Goal: Task Accomplishment & Management: Manage account settings

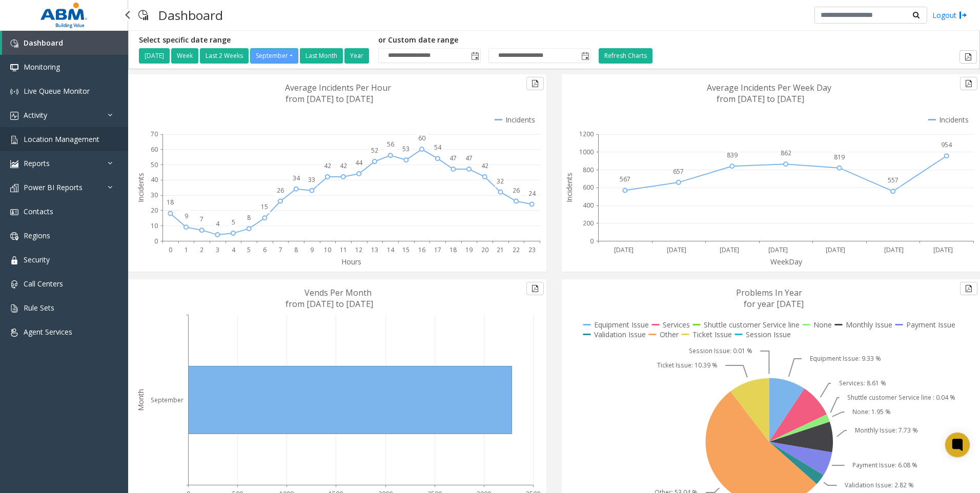
click at [83, 144] on span "Location Management" at bounding box center [62, 139] width 76 height 10
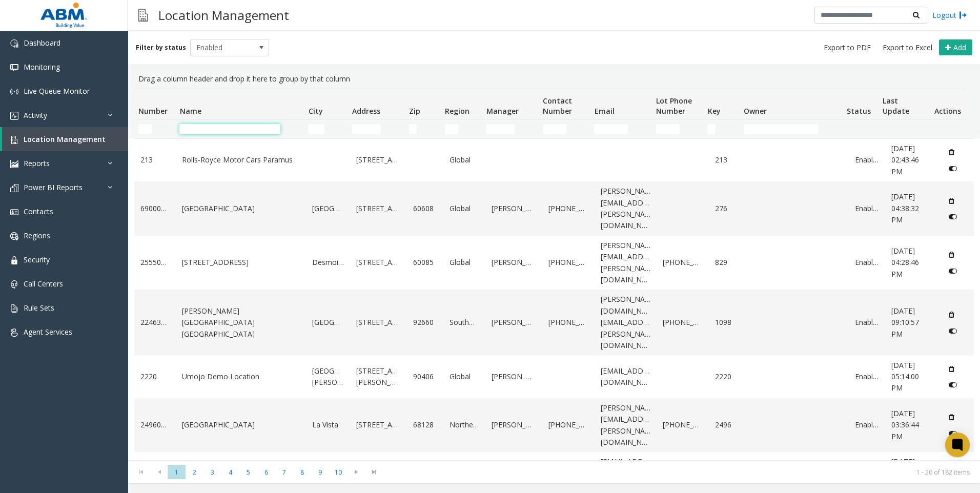
click at [216, 132] on input "Name Filter" at bounding box center [229, 129] width 101 height 10
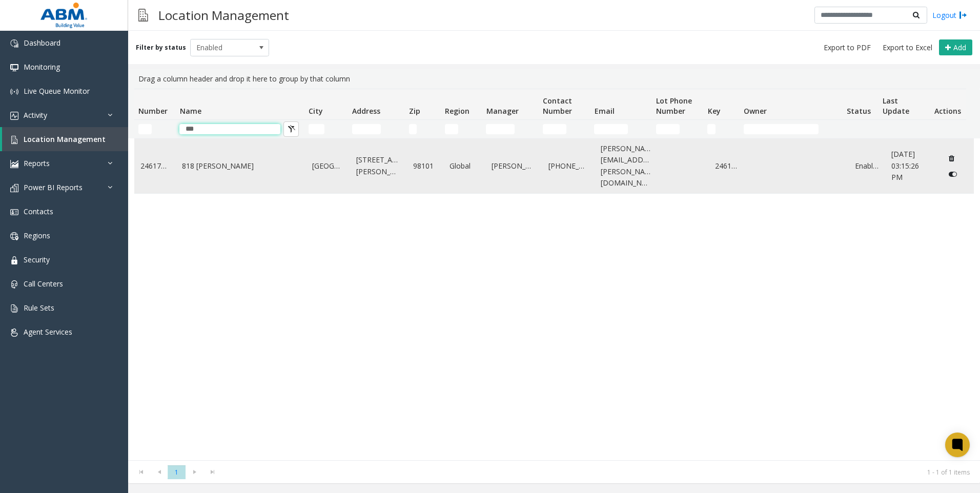
type input "***"
click at [221, 152] on td "818 Stewart" at bounding box center [241, 166] width 130 height 54
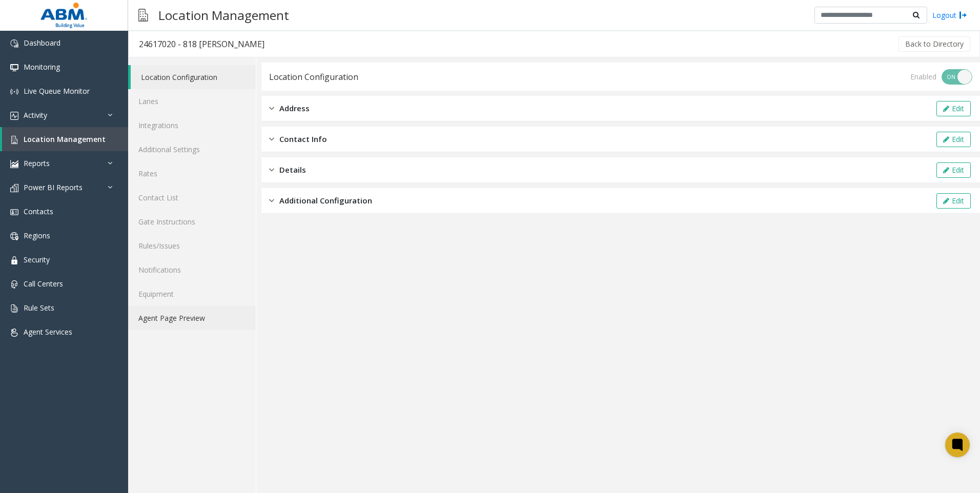
drag, startPoint x: 154, startPoint y: 317, endPoint x: 160, endPoint y: 321, distance: 6.7
click at [154, 318] on link "Agent Page Preview" at bounding box center [192, 318] width 128 height 24
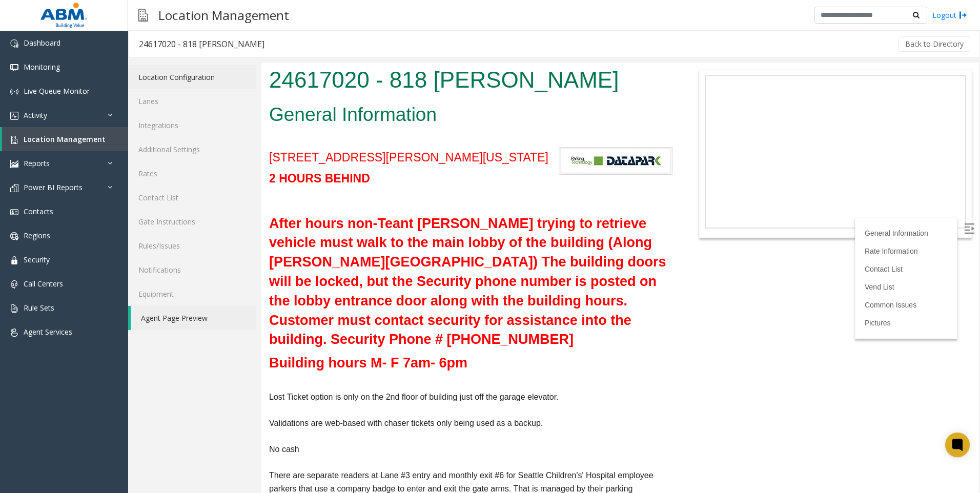
click at [190, 80] on link "Location Configuration" at bounding box center [192, 77] width 128 height 24
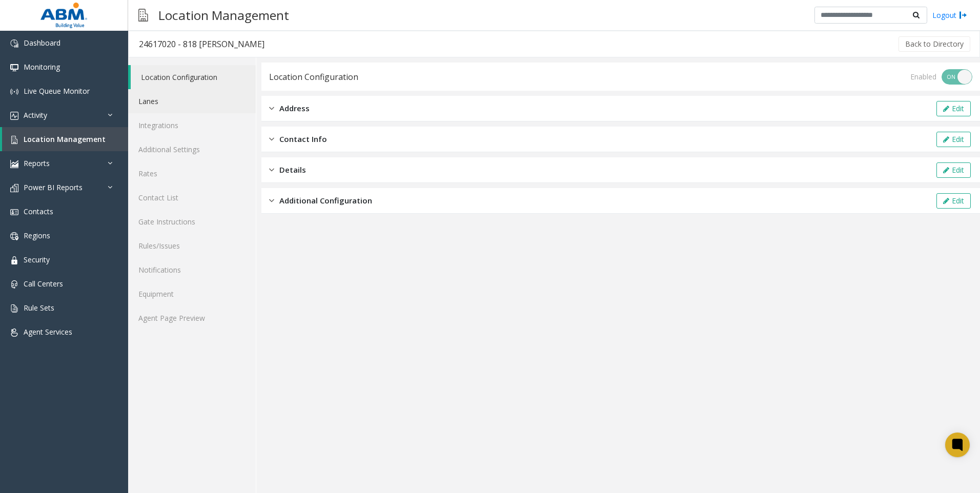
click at [167, 106] on link "Lanes" at bounding box center [192, 101] width 128 height 24
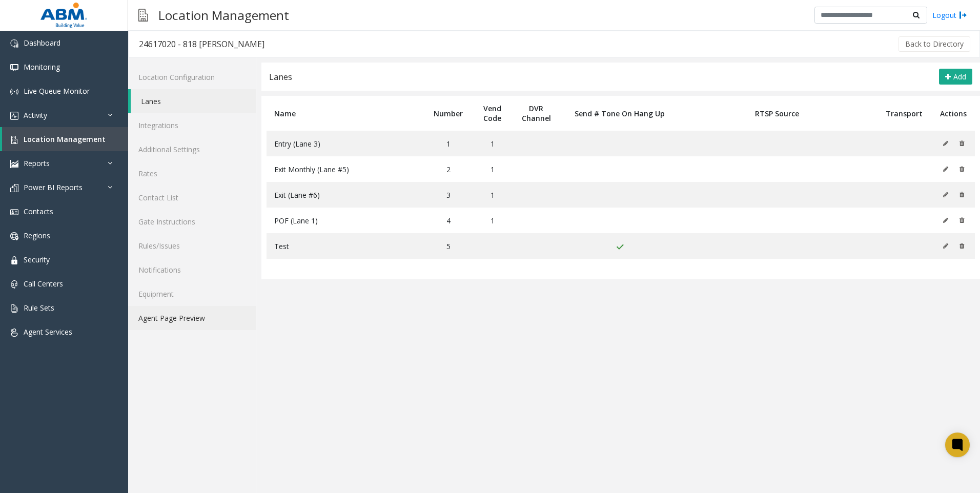
click at [181, 321] on link "Agent Page Preview" at bounding box center [192, 318] width 128 height 24
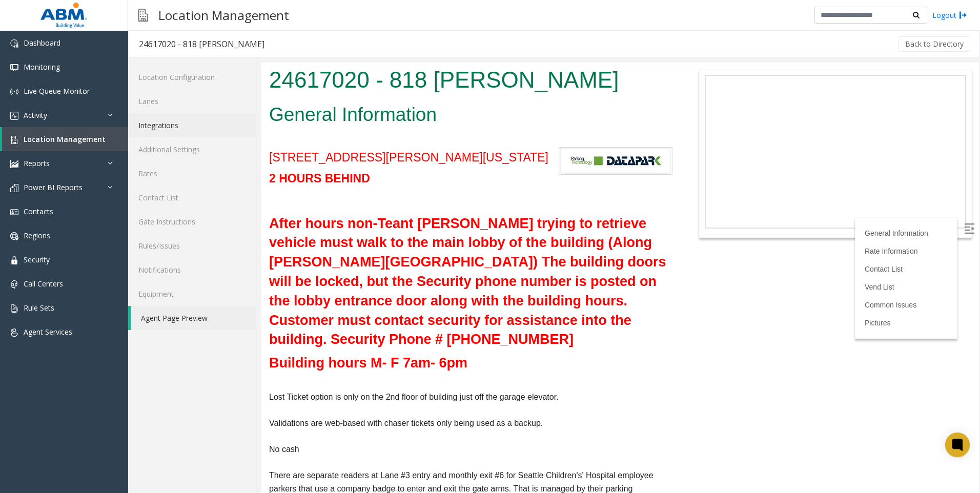
click at [156, 125] on link "Integrations" at bounding box center [192, 125] width 128 height 24
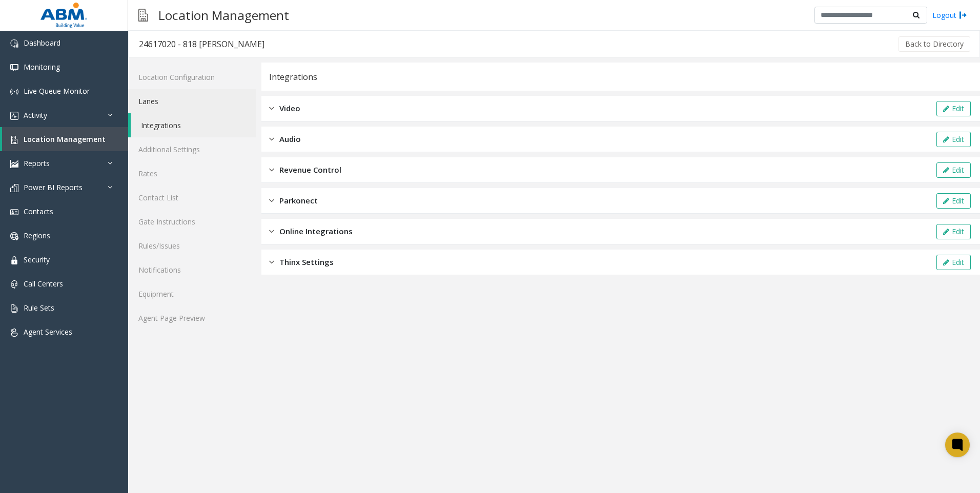
click at [148, 102] on link "Lanes" at bounding box center [192, 101] width 128 height 24
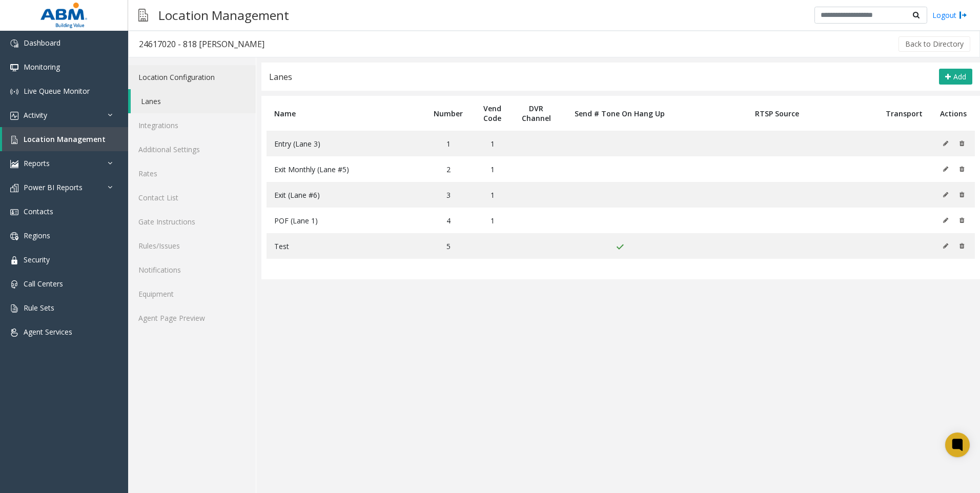
click at [200, 84] on link "Location Configuration" at bounding box center [192, 77] width 128 height 24
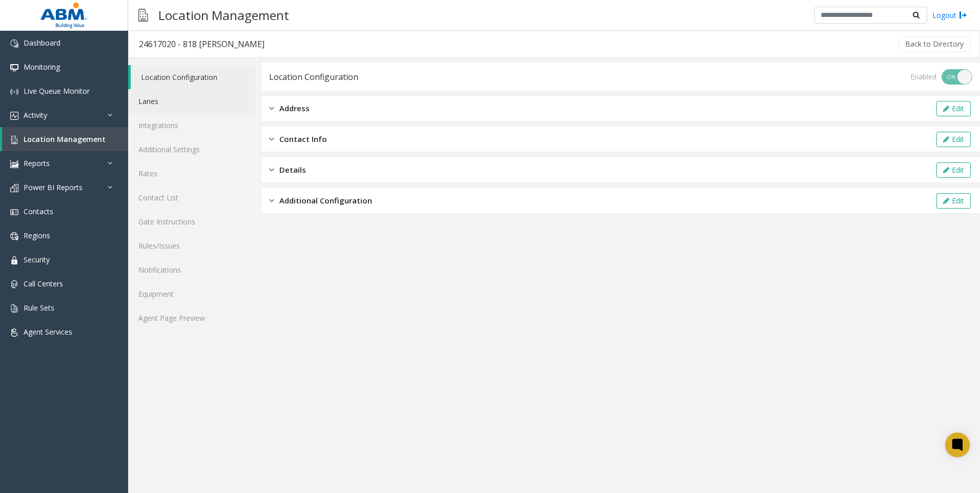
click at [192, 96] on link "Lanes" at bounding box center [192, 101] width 128 height 24
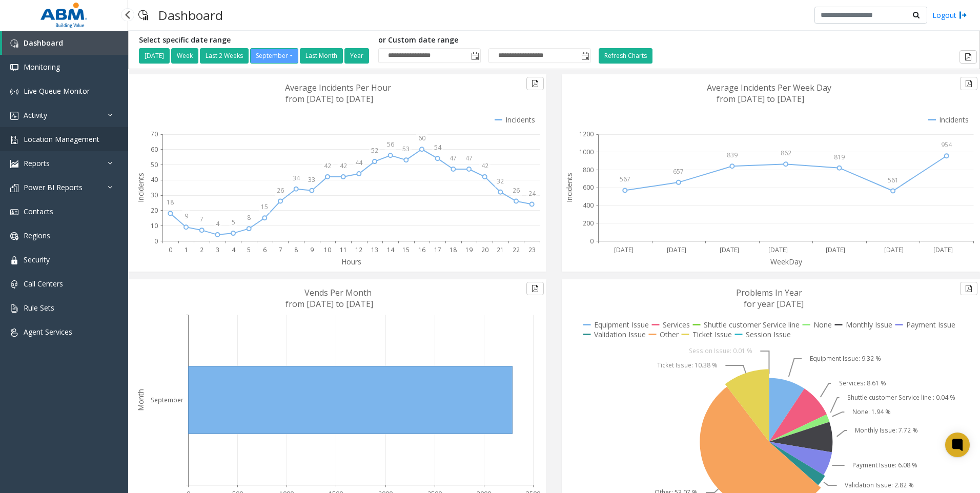
click at [88, 141] on span "Location Management" at bounding box center [62, 139] width 76 height 10
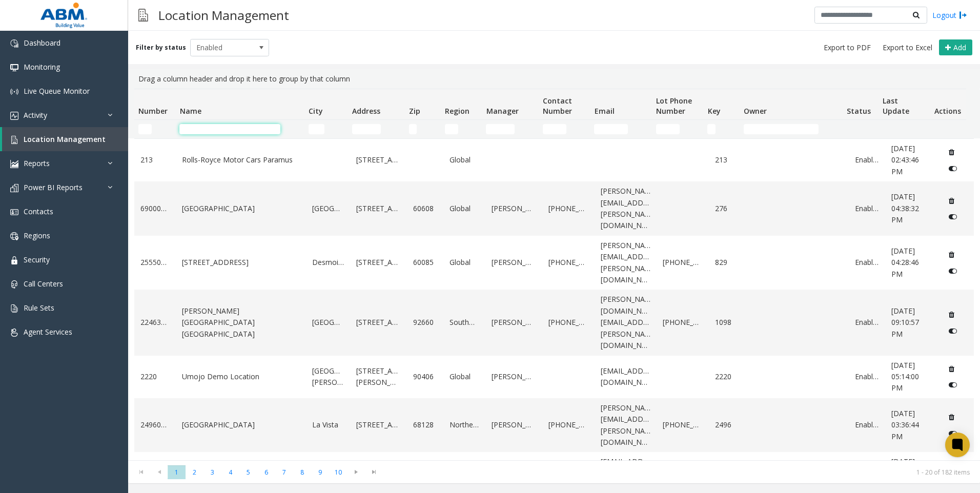
click at [216, 133] on input "Name Filter" at bounding box center [229, 129] width 101 height 10
type input "********"
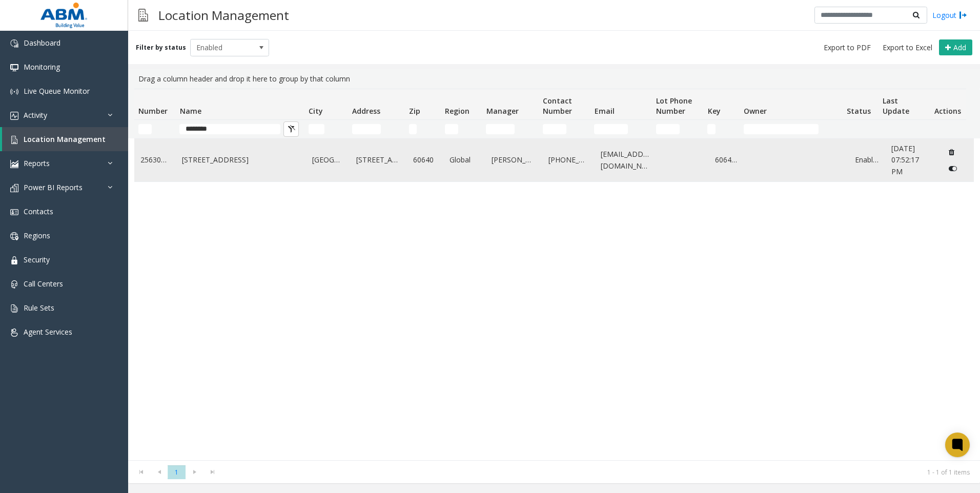
click at [358, 161] on link "[STREET_ADDRESS]" at bounding box center [378, 159] width 45 height 11
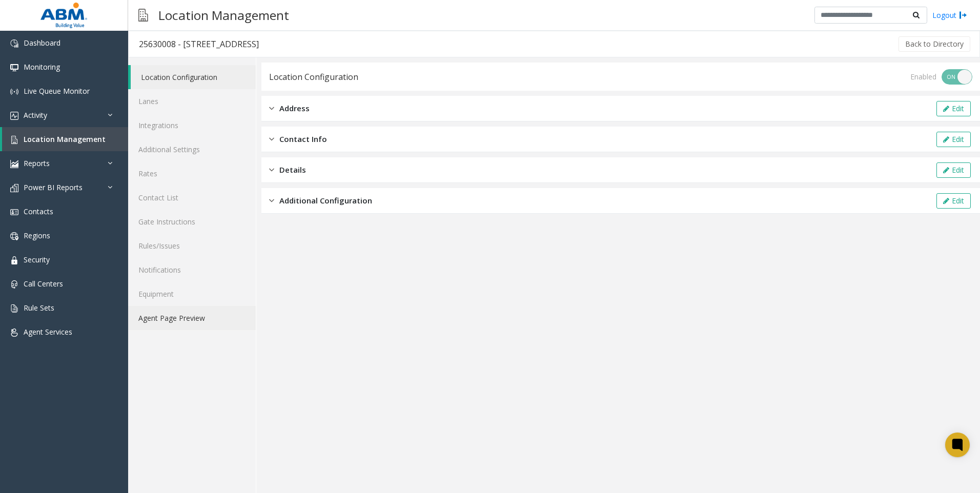
click at [194, 322] on link "Agent Page Preview" at bounding box center [192, 318] width 128 height 24
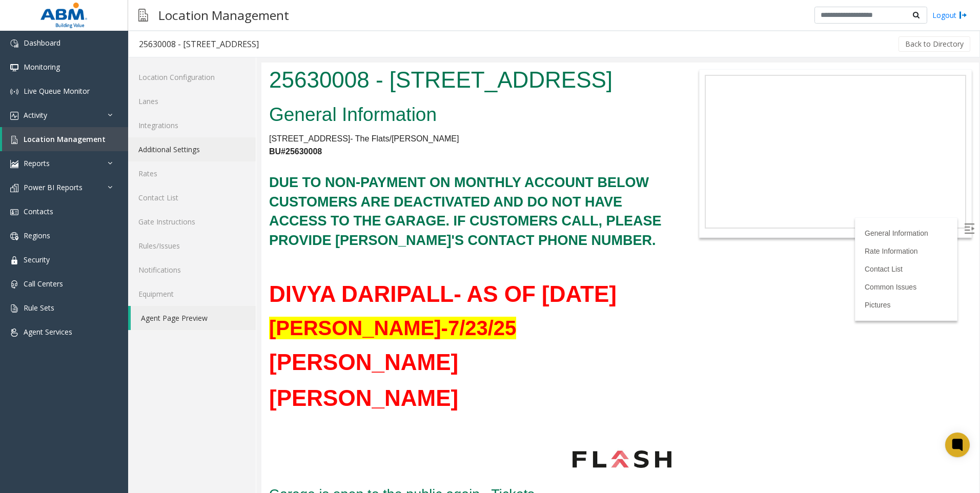
click at [172, 149] on link "Additional Settings" at bounding box center [192, 149] width 128 height 24
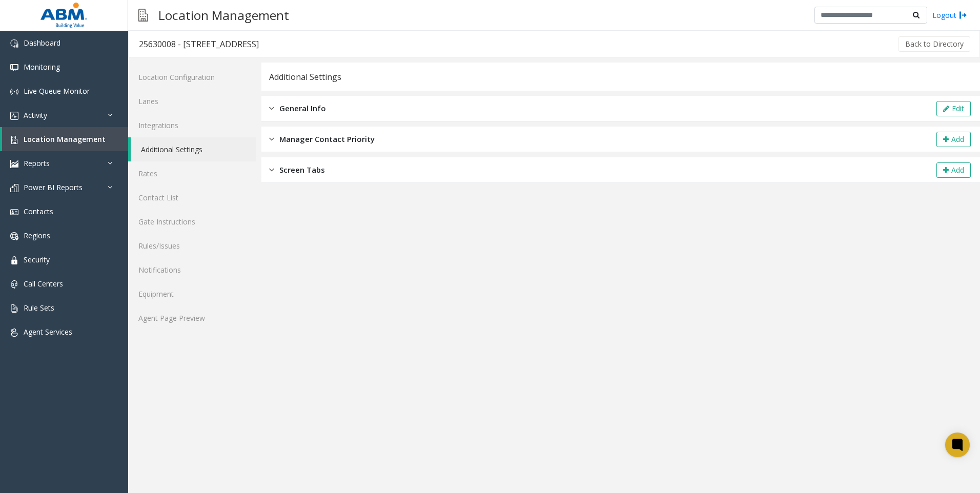
click at [311, 106] on span "General Info" at bounding box center [302, 109] width 47 height 12
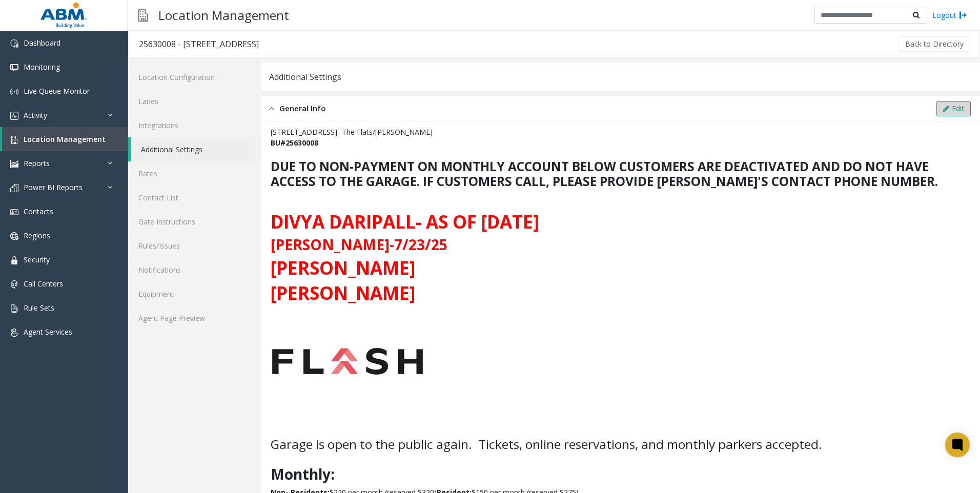
click at [956, 105] on button "Edit" at bounding box center [953, 108] width 34 height 15
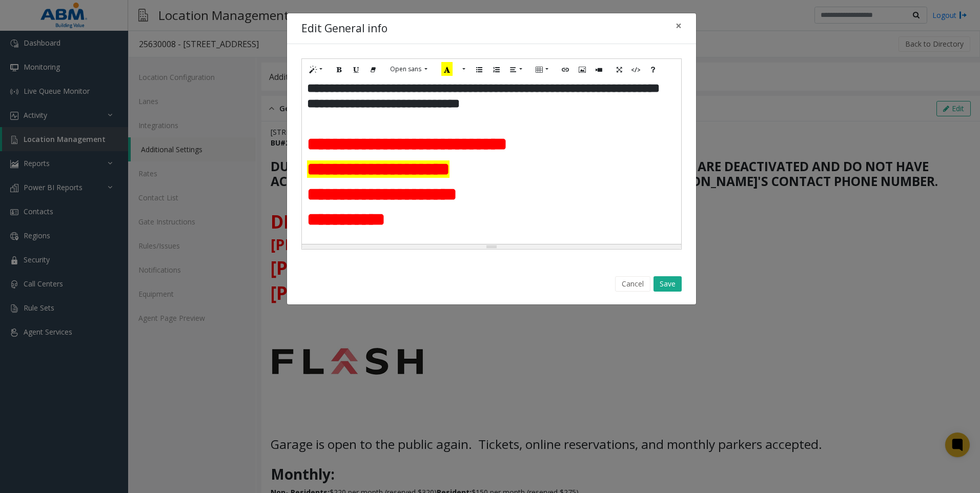
scroll to position [154, 0]
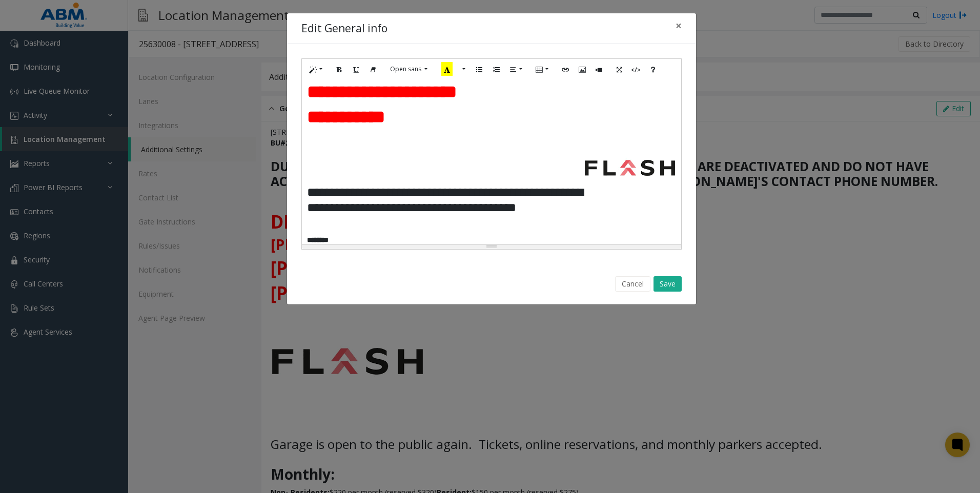
click at [385, 164] on p at bounding box center [491, 158] width 369 height 11
click at [326, 142] on p at bounding box center [491, 136] width 369 height 11
click at [320, 164] on p at bounding box center [491, 158] width 369 height 11
click at [324, 153] on p at bounding box center [491, 147] width 369 height 11
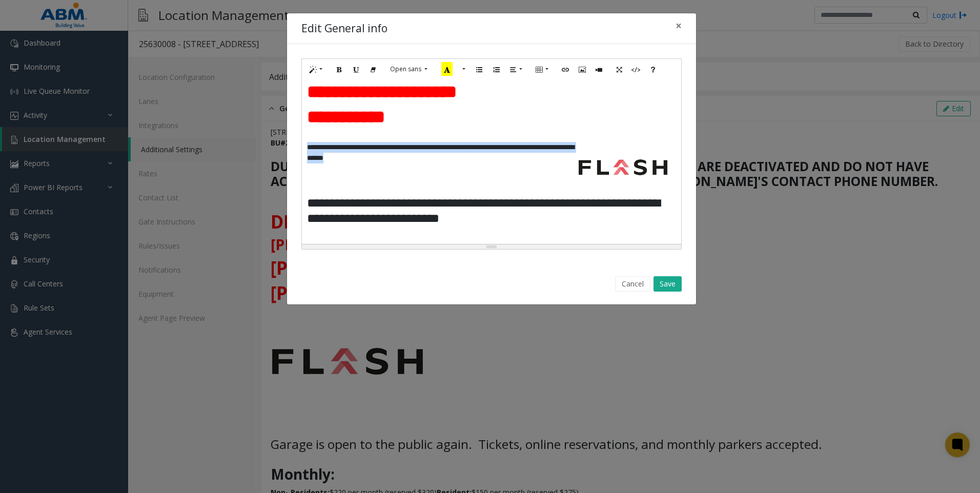
drag, startPoint x: 446, startPoint y: 175, endPoint x: 302, endPoint y: 162, distance: 144.6
click at [302, 162] on div "**********" at bounding box center [491, 162] width 379 height 164
click at [339, 71] on icon "Bold (CTRL+B)" at bounding box center [339, 69] width 6 height 9
click at [466, 174] on p at bounding box center [491, 169] width 369 height 11
drag, startPoint x: 437, startPoint y: 162, endPoint x: 307, endPoint y: 161, distance: 130.2
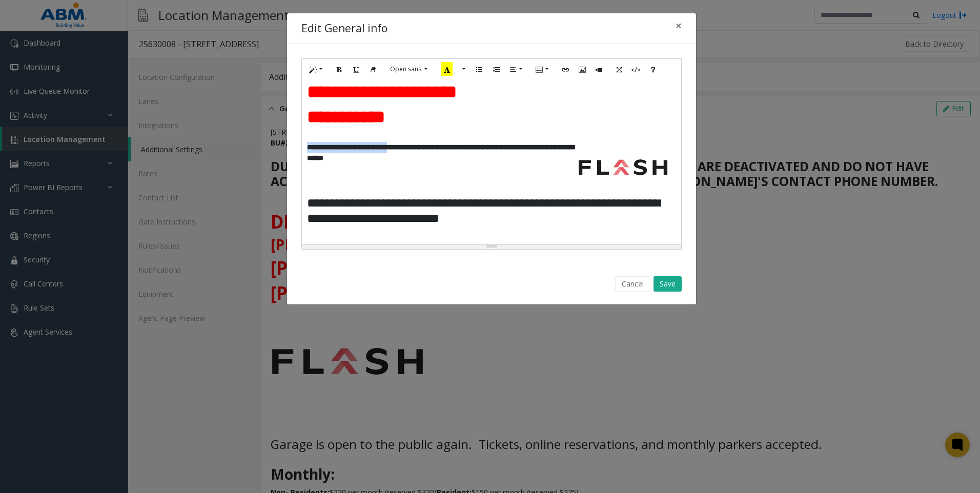
click at [307, 161] on b "**********" at bounding box center [440, 153] width 267 height 18
click at [355, 69] on icon "Underline (CTRL+U)" at bounding box center [356, 69] width 6 height 9
click at [484, 196] on p at bounding box center [491, 190] width 369 height 11
click at [673, 285] on button "Save" at bounding box center [668, 283] width 28 height 15
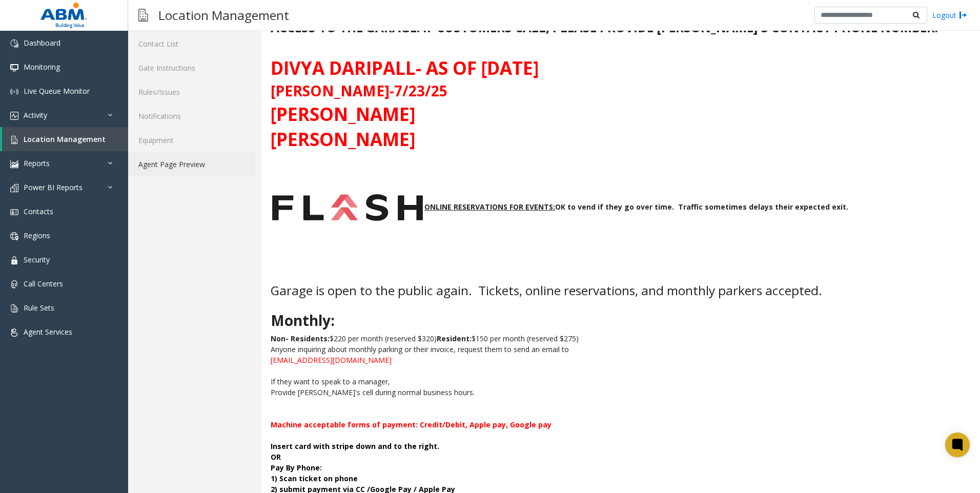
drag, startPoint x: 167, startPoint y: 167, endPoint x: 188, endPoint y: 177, distance: 23.6
click at [168, 167] on link "Agent Page Preview" at bounding box center [192, 164] width 128 height 24
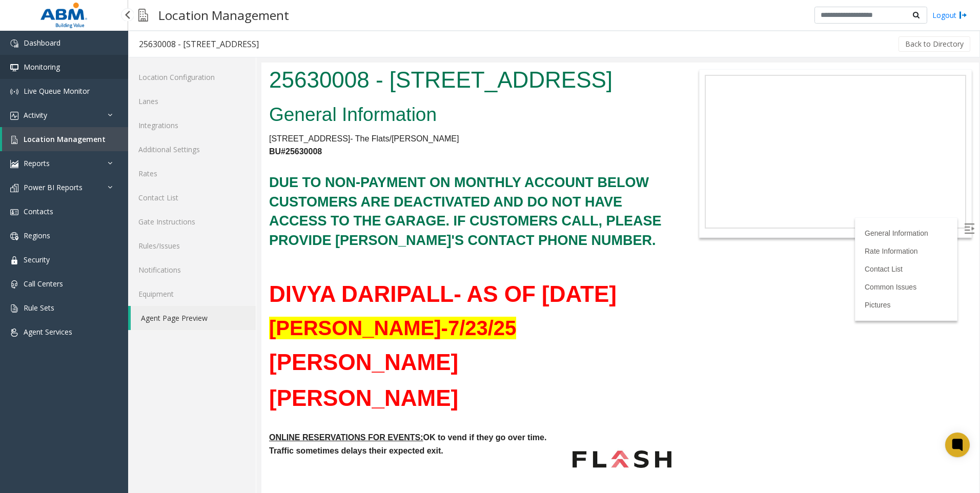
click at [68, 74] on link "Monitoring" at bounding box center [64, 67] width 128 height 24
